Goal: Task Accomplishment & Management: Manage account settings

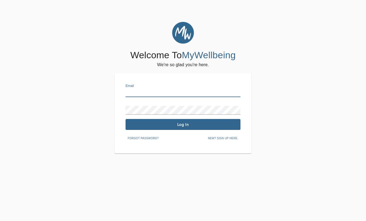
click at [165, 91] on input "text" at bounding box center [183, 92] width 115 height 9
type input "bethanie.railling@mywellbeing.com"
click at [150, 122] on span "Log In" at bounding box center [183, 124] width 111 height 5
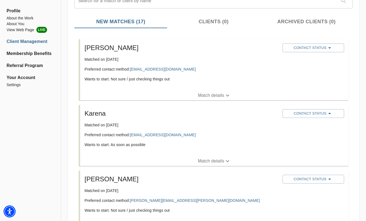
scroll to position [72, 0]
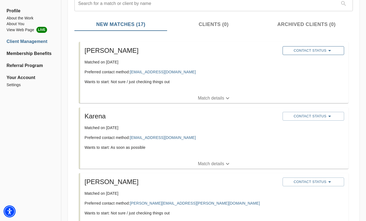
click at [298, 49] on span "Contact Status" at bounding box center [313, 50] width 56 height 7
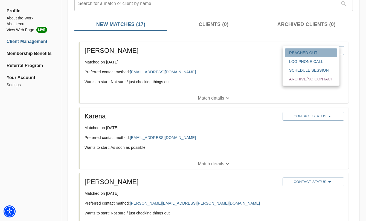
click at [300, 54] on span "Reached Out" at bounding box center [311, 52] width 44 height 5
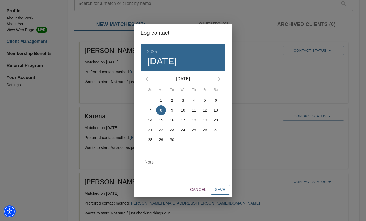
click at [222, 192] on span "Save" at bounding box center [220, 189] width 10 height 7
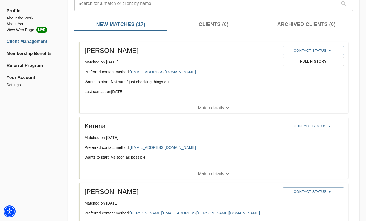
click at [202, 175] on p "Match details" at bounding box center [211, 174] width 26 height 7
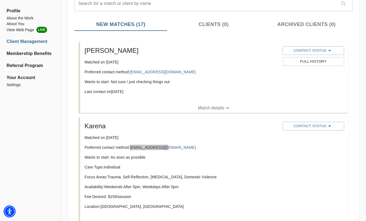
drag, startPoint x: 148, startPoint y: 147, endPoint x: 67, endPoint y: 55, distance: 122.2
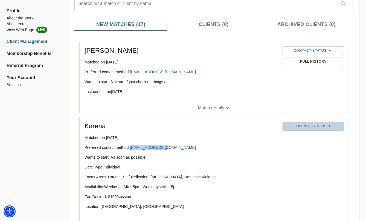
click at [314, 128] on span "Contact Status" at bounding box center [313, 126] width 56 height 7
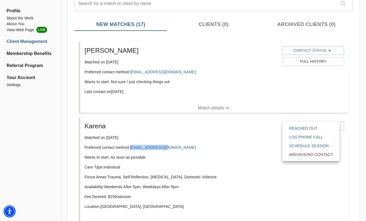
click at [311, 130] on span "Reached Out" at bounding box center [311, 128] width 44 height 5
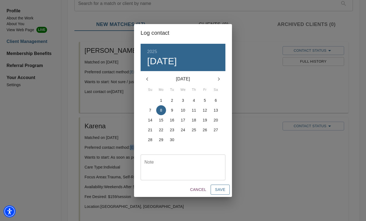
click at [226, 190] on button "Save" at bounding box center [220, 190] width 19 height 10
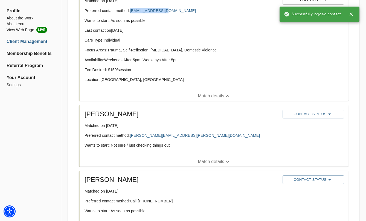
scroll to position [215, 0]
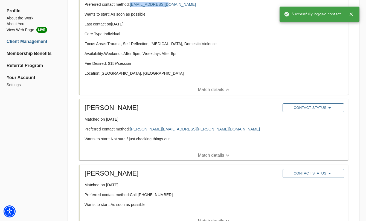
click at [322, 109] on span "Contact Status" at bounding box center [313, 108] width 56 height 7
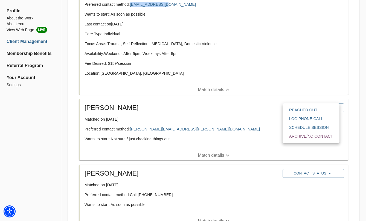
click at [315, 111] on span "Reached Out" at bounding box center [311, 109] width 44 height 5
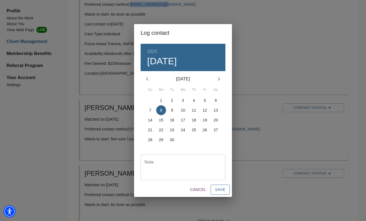
click at [224, 190] on span "Save" at bounding box center [220, 189] width 10 height 7
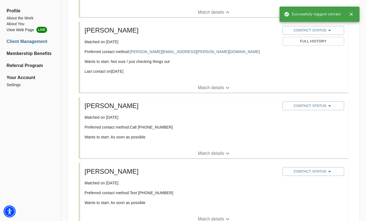
scroll to position [293, 0]
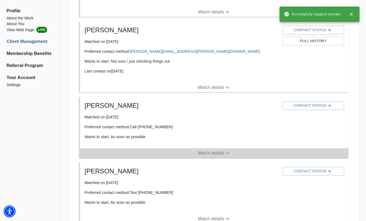
click at [215, 155] on p "Match details" at bounding box center [211, 153] width 26 height 7
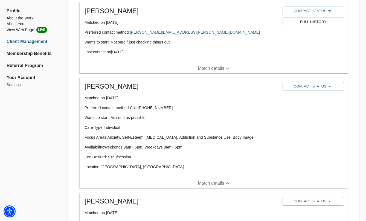
scroll to position [313, 0]
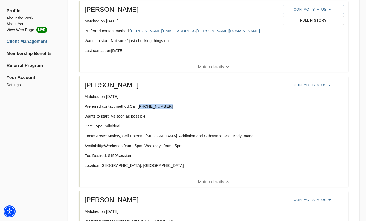
drag, startPoint x: 166, startPoint y: 106, endPoint x: 140, endPoint y: 106, distance: 26.6
click at [140, 106] on p "Preferred contact method: Call (914) 573-2953" at bounding box center [182, 106] width 194 height 5
copy p "914) 573-2953"
drag, startPoint x: 148, startPoint y: 107, endPoint x: 166, endPoint y: 2, distance: 106.5
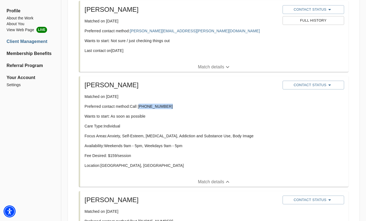
copy p "914) 573-2953"
drag, startPoint x: 151, startPoint y: 105, endPoint x: 160, endPoint y: 0, distance: 105.5
click at [308, 84] on span "Contact Status" at bounding box center [313, 85] width 56 height 7
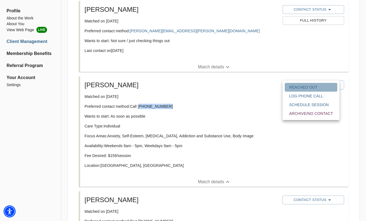
click at [308, 88] on span "Reached Out" at bounding box center [311, 87] width 44 height 5
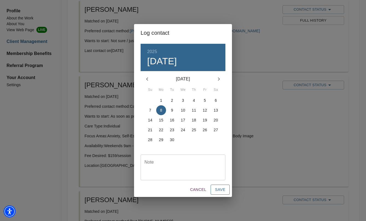
click at [218, 190] on span "Save" at bounding box center [220, 189] width 10 height 7
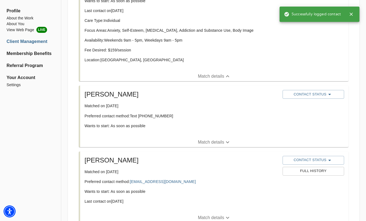
scroll to position [430, 0]
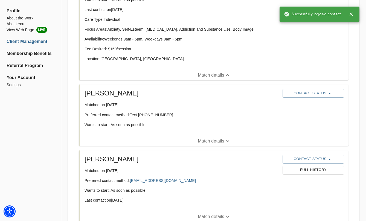
click at [175, 137] on button "Match details" at bounding box center [214, 141] width 269 height 10
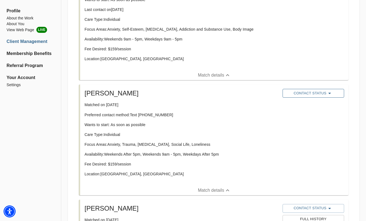
click at [315, 94] on span "Contact Status" at bounding box center [313, 93] width 56 height 7
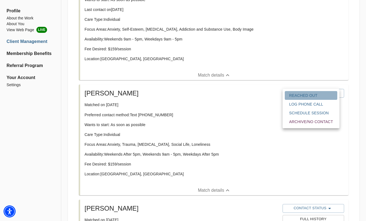
click at [312, 97] on span "Reached Out" at bounding box center [311, 95] width 44 height 5
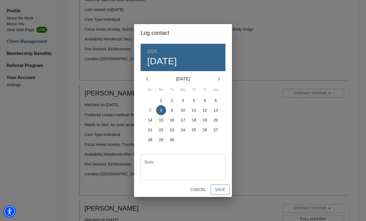
click at [220, 190] on span "Save" at bounding box center [220, 189] width 10 height 7
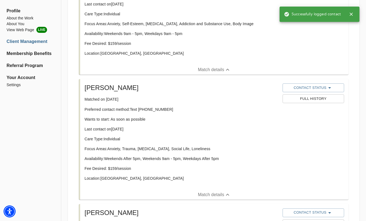
scroll to position [443, 0]
